Goal: Task Accomplishment & Management: Manage account settings

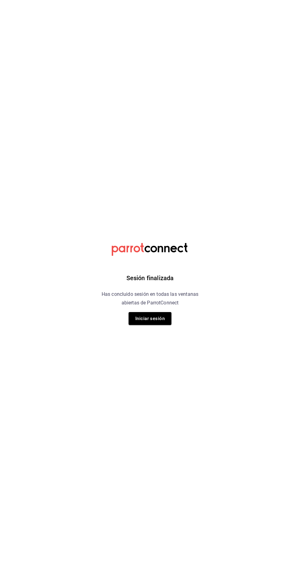
click at [159, 320] on button "Iniciar sesión" at bounding box center [150, 318] width 43 height 13
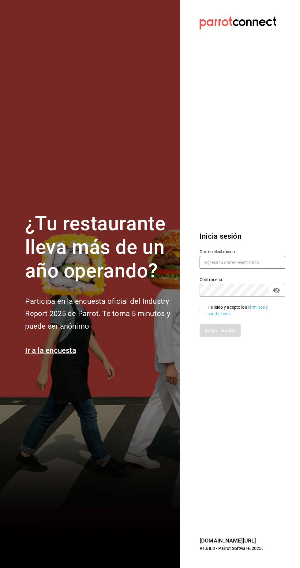
click at [242, 269] on input "text" at bounding box center [243, 262] width 86 height 13
type input "[EMAIL_ADDRESS][DOMAIN_NAME]"
click at [202, 313] on input "He leído y acepto los Términos y condiciones." at bounding box center [203, 311] width 6 height 6
checkbox input "true"
click at [277, 293] on icon "passwordField" at bounding box center [277, 290] width 7 height 6
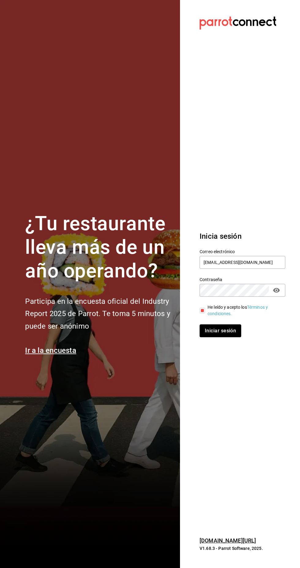
click at [230, 337] on button "Iniciar sesión" at bounding box center [221, 330] width 42 height 13
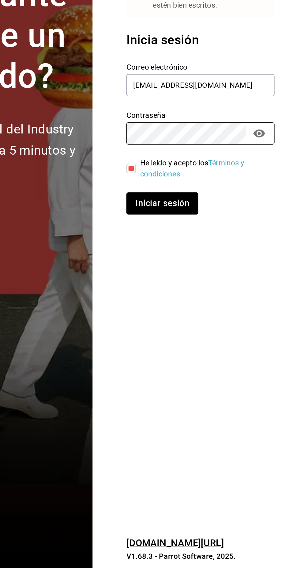
click at [228, 350] on button "Iniciar sesión" at bounding box center [221, 344] width 42 height 13
